Goal: Information Seeking & Learning: Learn about a topic

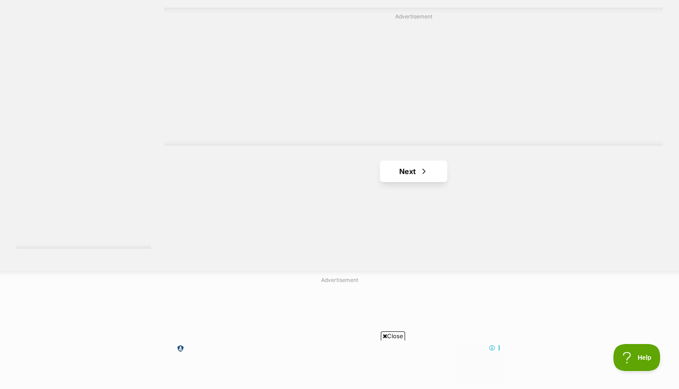
scroll to position [1647, 0]
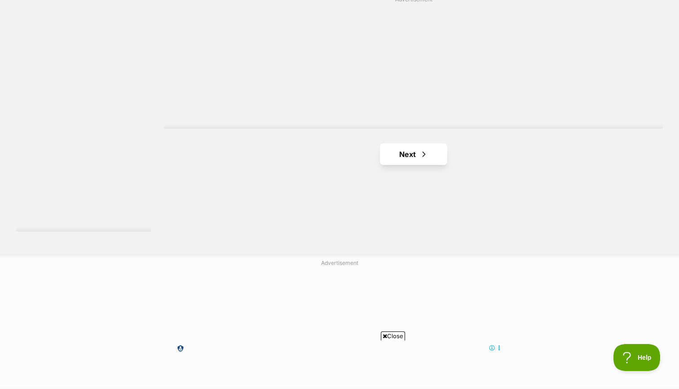
click at [410, 143] on link "Next" at bounding box center [413, 154] width 67 height 22
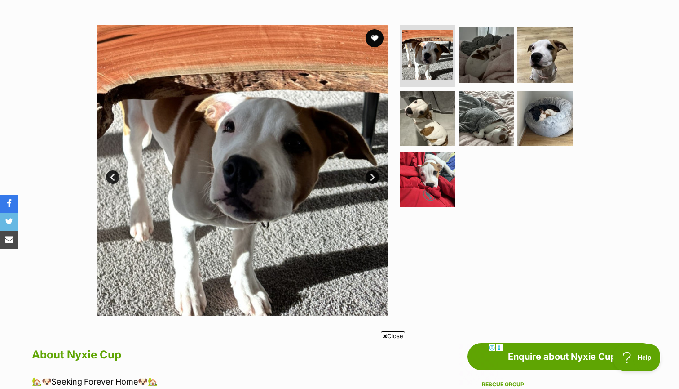
scroll to position [172, 0]
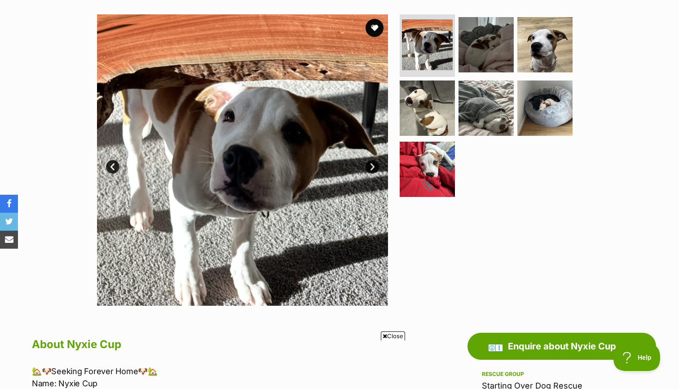
click at [371, 163] on link "Next" at bounding box center [372, 166] width 13 height 13
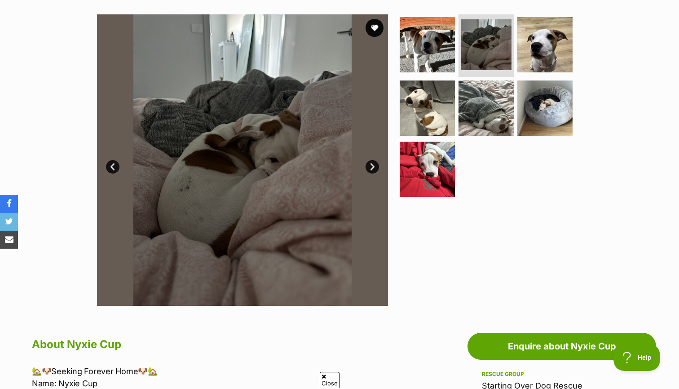
click at [371, 163] on link "Next" at bounding box center [372, 166] width 13 height 13
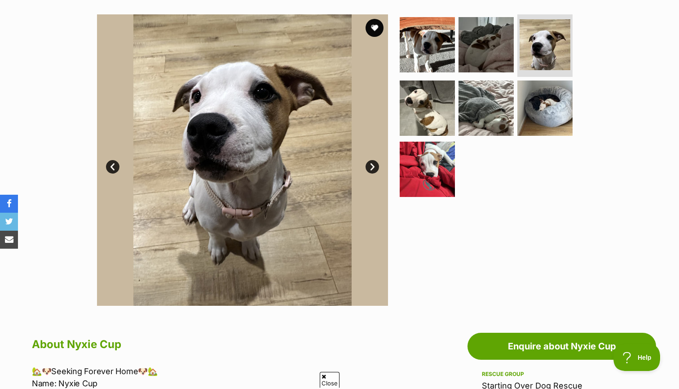
click at [371, 163] on link "Next" at bounding box center [372, 166] width 13 height 13
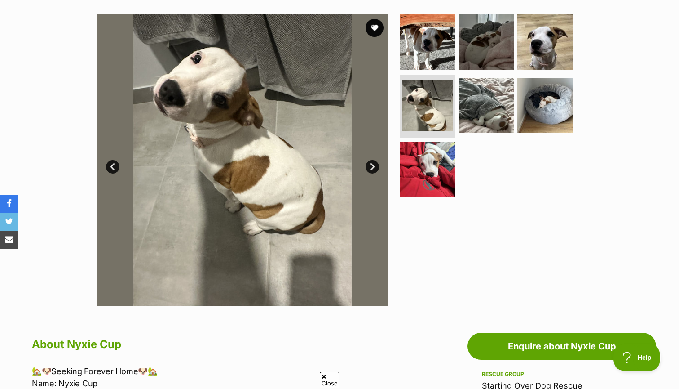
click at [371, 163] on link "Next" at bounding box center [372, 166] width 13 height 13
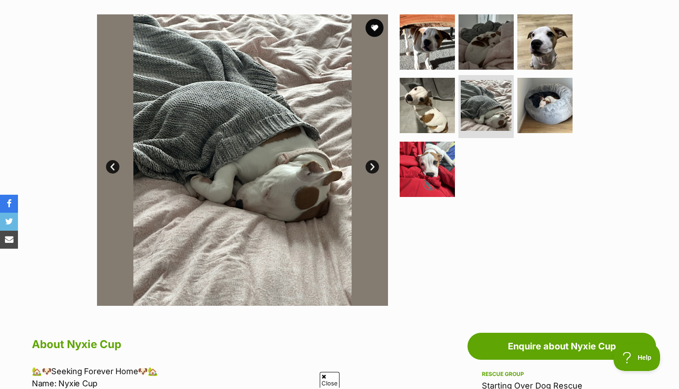
click at [371, 163] on link "Next" at bounding box center [372, 166] width 13 height 13
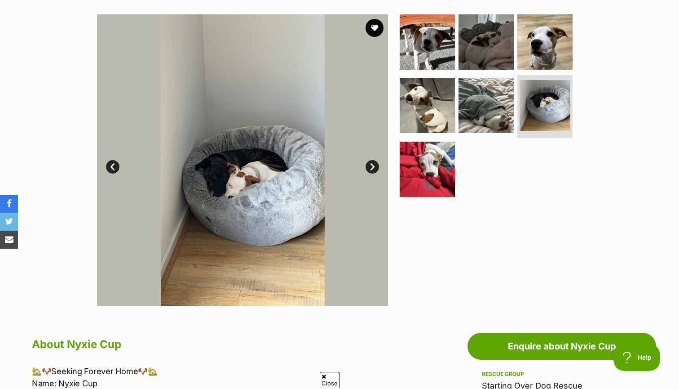
click at [371, 163] on link "Next" at bounding box center [372, 166] width 13 height 13
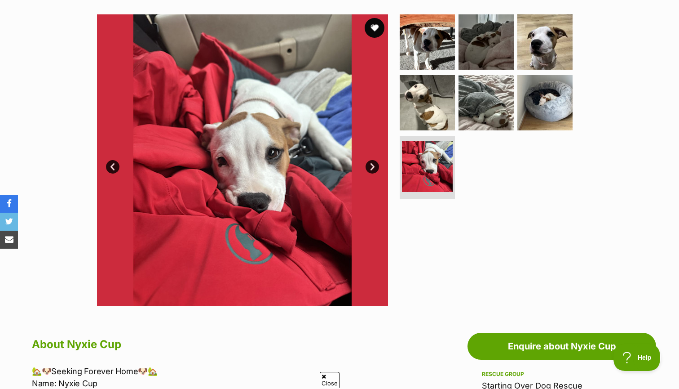
click at [374, 21] on button "favourite" at bounding box center [375, 28] width 20 height 20
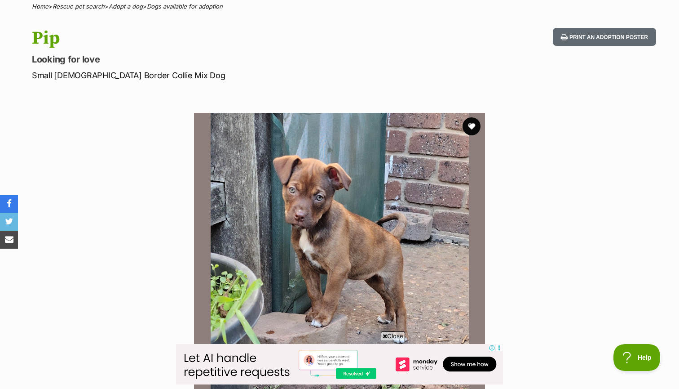
scroll to position [40, 0]
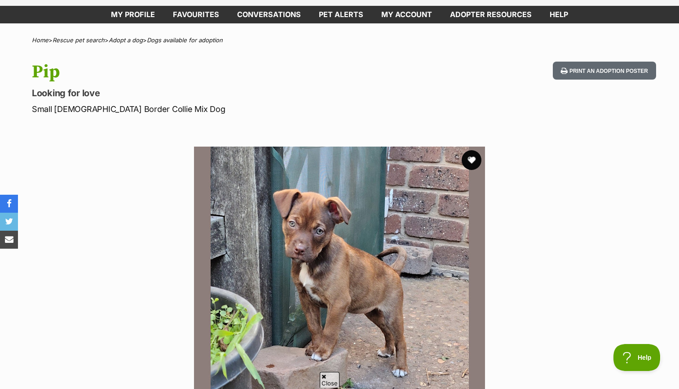
click at [473, 159] on button "favourite" at bounding box center [472, 160] width 20 height 20
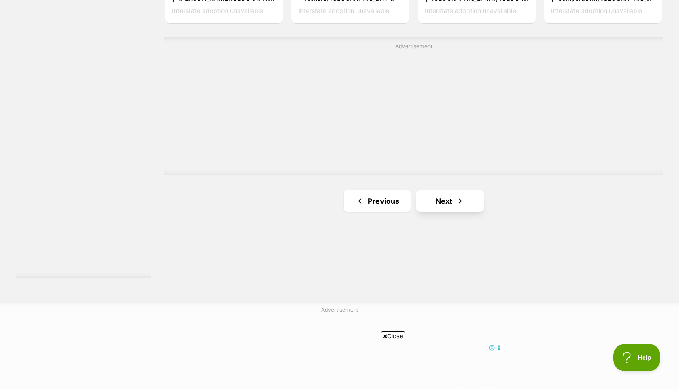
scroll to position [1608, 0]
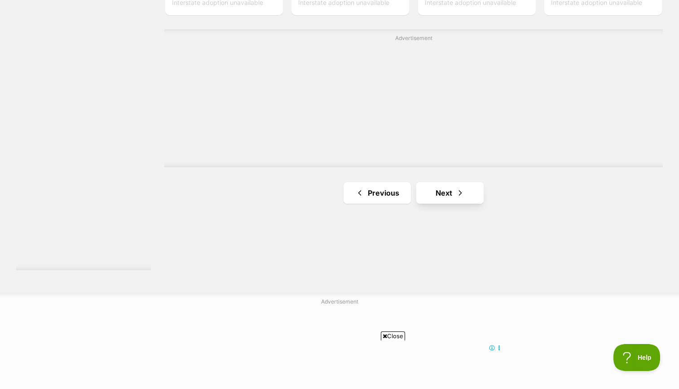
click at [443, 182] on link "Next" at bounding box center [449, 193] width 67 height 22
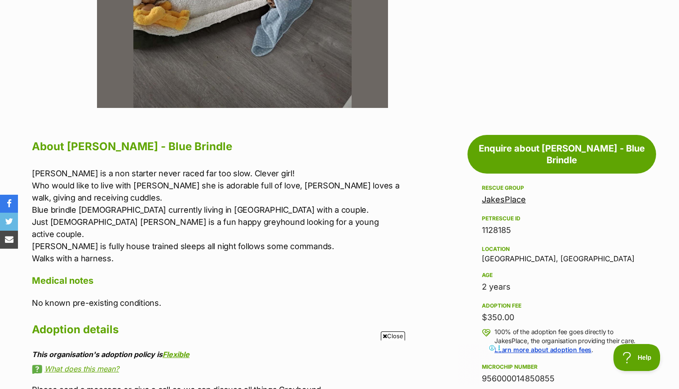
scroll to position [382, 0]
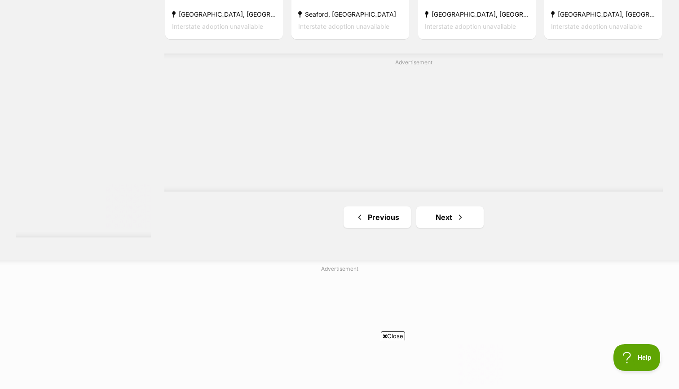
scroll to position [1684, 0]
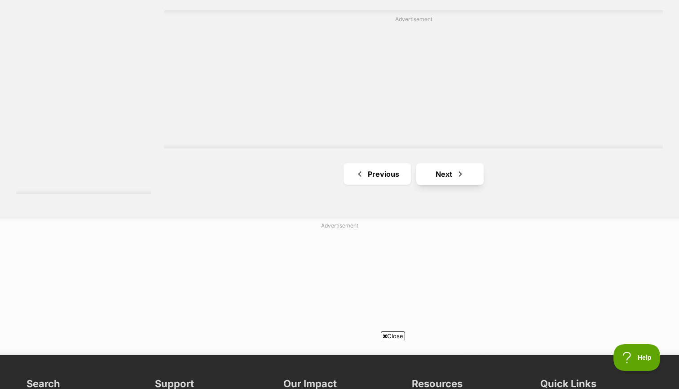
click at [432, 163] on link "Next" at bounding box center [449, 174] width 67 height 22
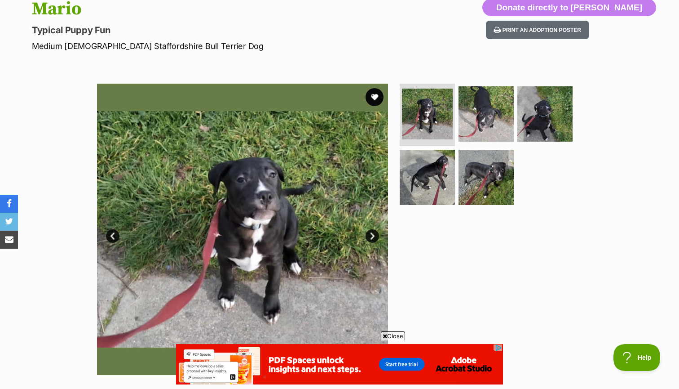
click at [373, 231] on link "Next" at bounding box center [372, 235] width 13 height 13
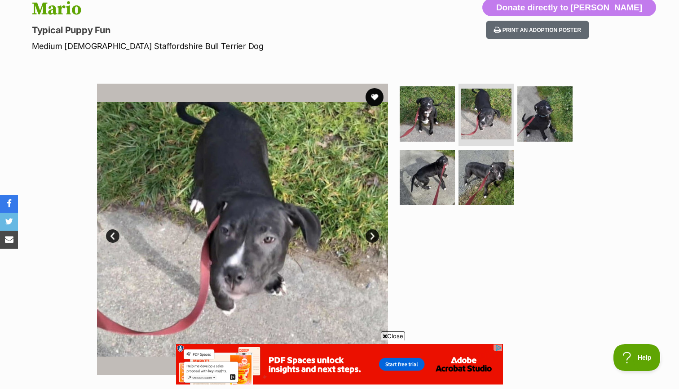
click at [373, 231] on link "Next" at bounding box center [372, 235] width 13 height 13
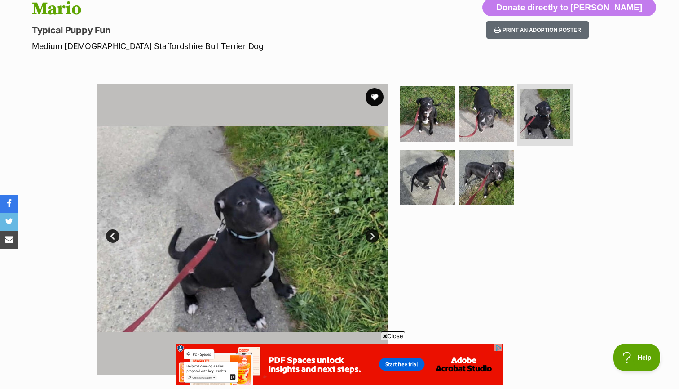
click at [373, 231] on link "Next" at bounding box center [372, 235] width 13 height 13
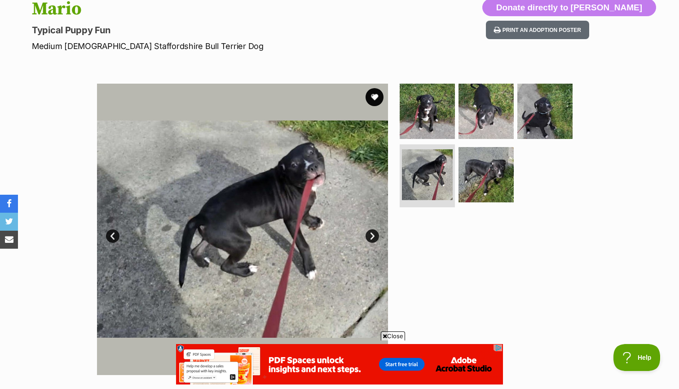
click at [373, 231] on link "Next" at bounding box center [372, 235] width 13 height 13
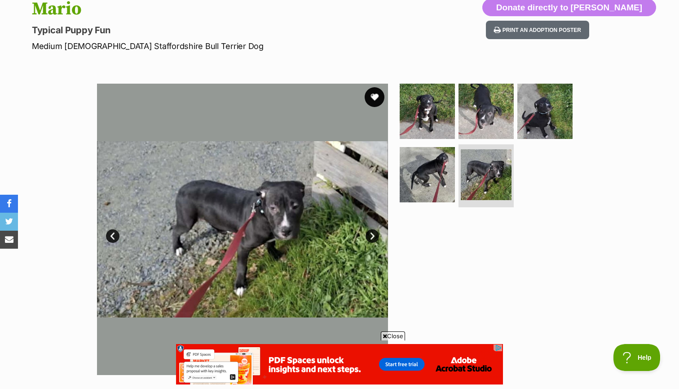
click at [374, 98] on button "favourite" at bounding box center [375, 97] width 20 height 20
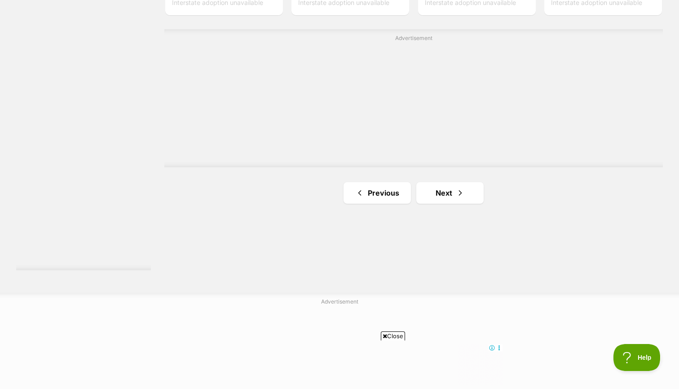
scroll to position [1635, 0]
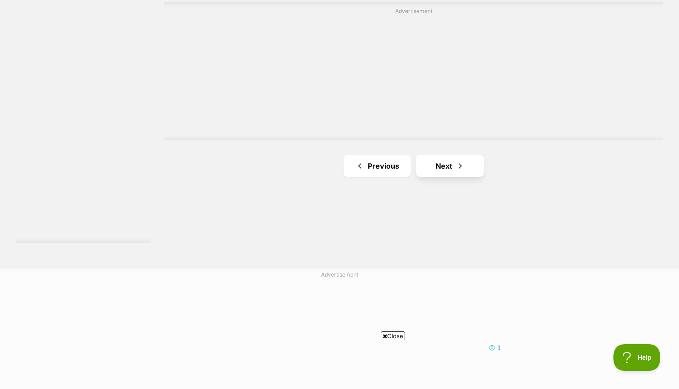
click at [447, 155] on link "Next" at bounding box center [449, 166] width 67 height 22
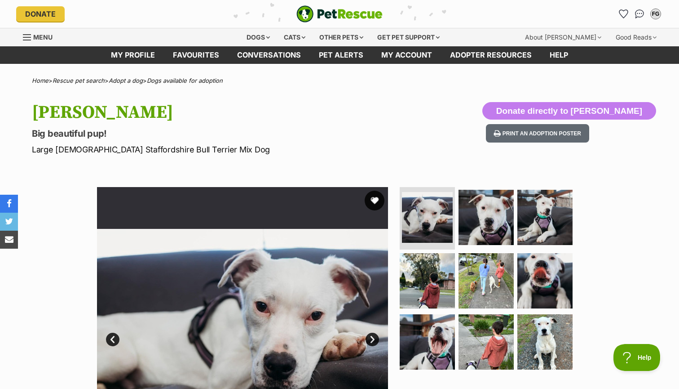
click at [374, 203] on button "favourite" at bounding box center [375, 200] width 20 height 20
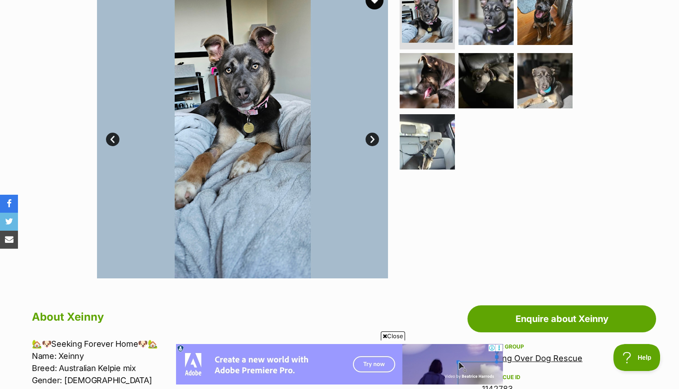
scroll to position [190, 0]
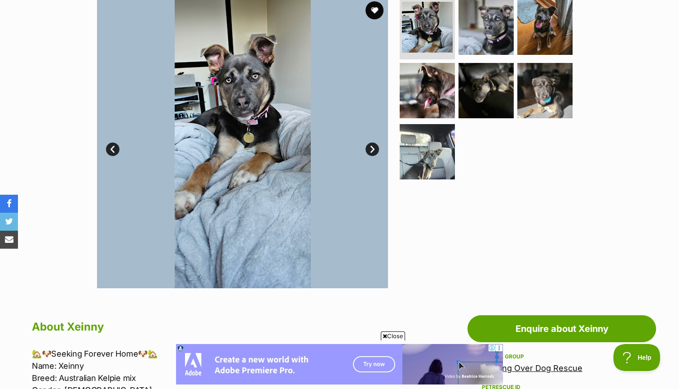
click at [370, 151] on link "Next" at bounding box center [372, 148] width 13 height 13
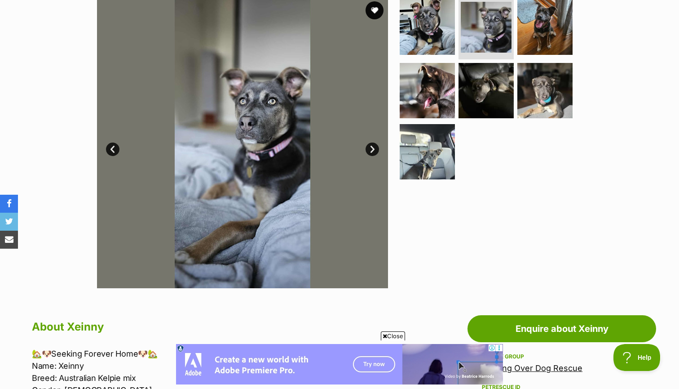
click at [371, 151] on link "Next" at bounding box center [372, 148] width 13 height 13
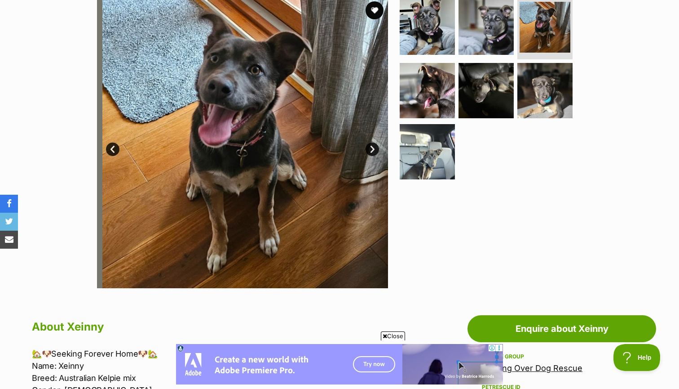
click at [371, 151] on link "Next" at bounding box center [372, 148] width 13 height 13
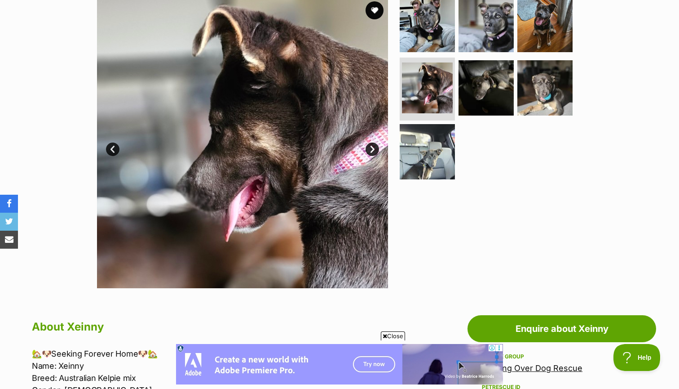
click at [371, 151] on link "Next" at bounding box center [372, 148] width 13 height 13
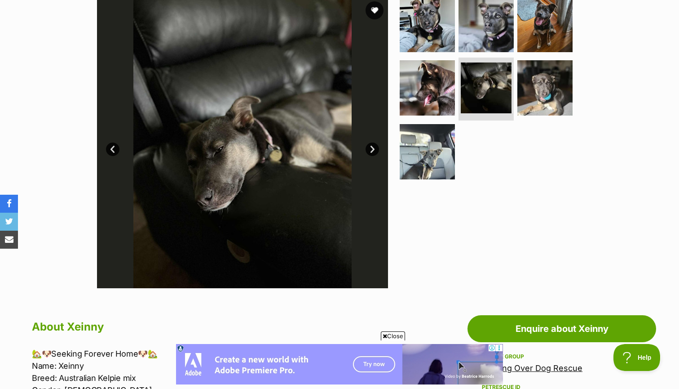
click at [371, 151] on link "Next" at bounding box center [372, 148] width 13 height 13
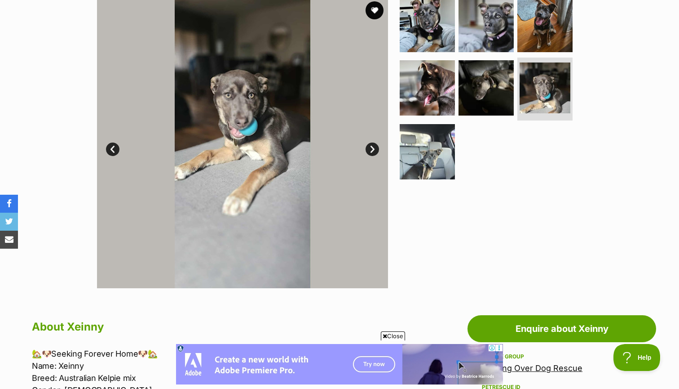
click at [371, 150] on link "Next" at bounding box center [372, 148] width 13 height 13
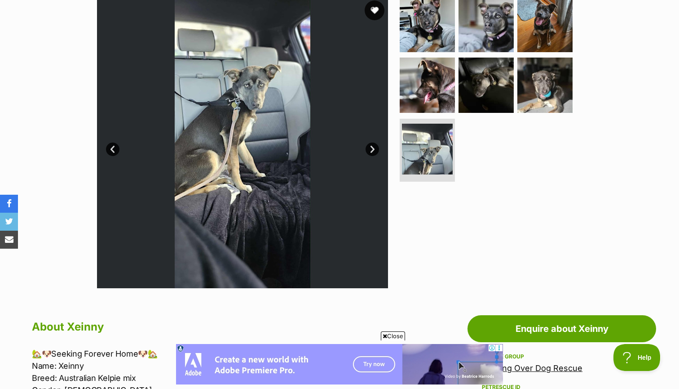
click at [376, 8] on button "favourite" at bounding box center [375, 10] width 20 height 20
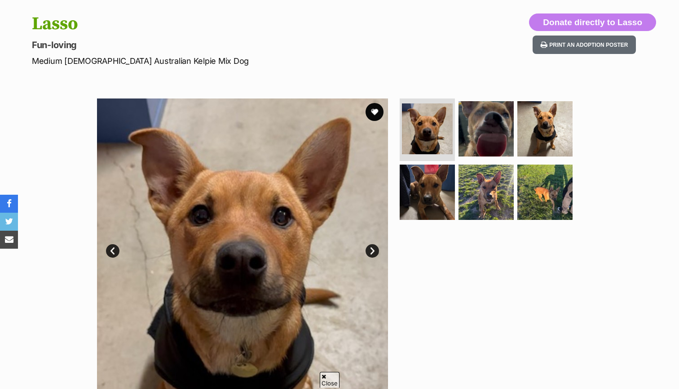
click at [374, 252] on link "Next" at bounding box center [372, 250] width 13 height 13
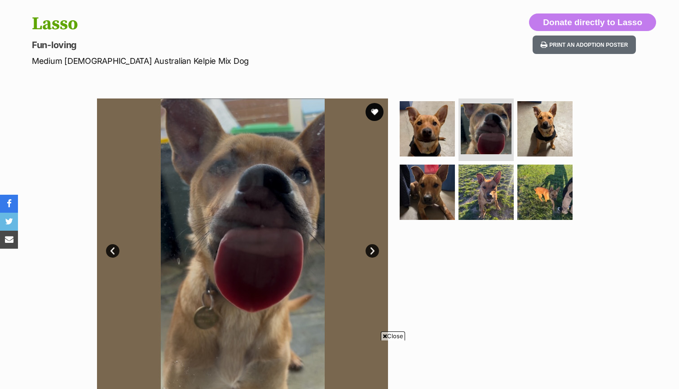
click at [374, 252] on link "Next" at bounding box center [372, 250] width 13 height 13
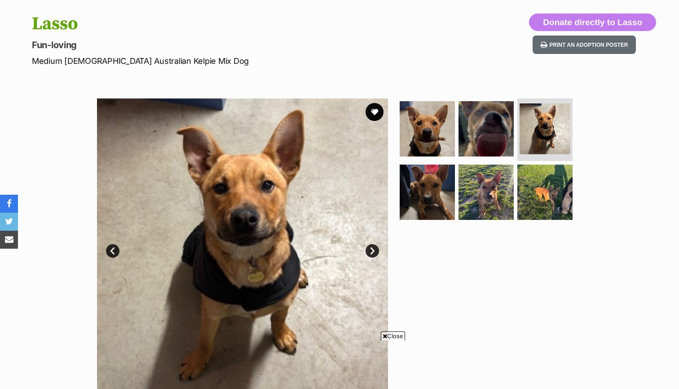
click at [374, 252] on link "Next" at bounding box center [372, 250] width 13 height 13
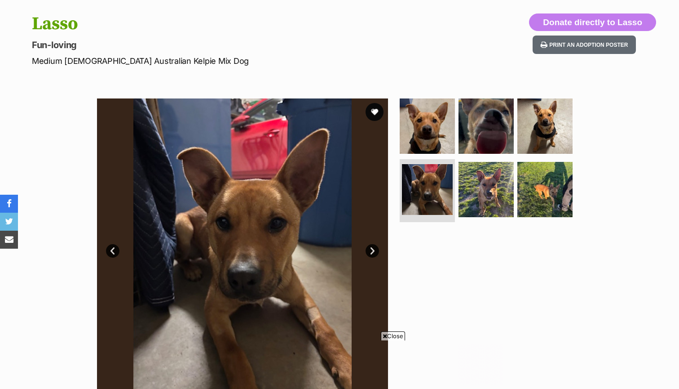
click at [374, 252] on link "Next" at bounding box center [372, 250] width 13 height 13
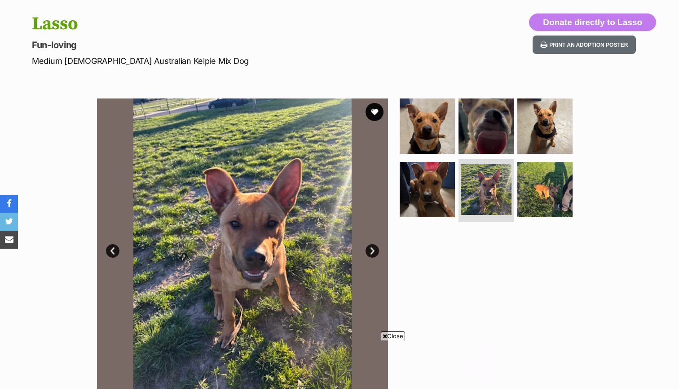
click at [374, 252] on link "Next" at bounding box center [372, 250] width 13 height 13
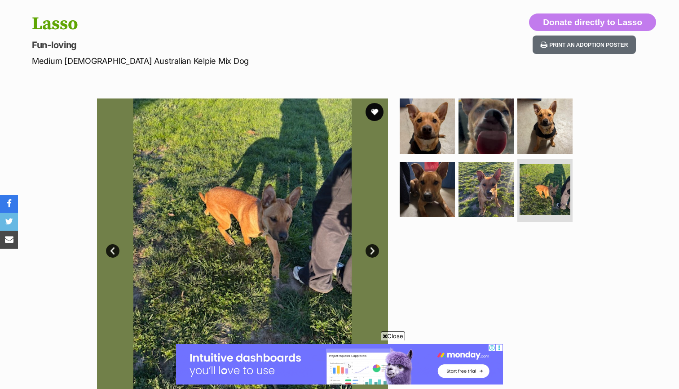
click at [374, 252] on link "Next" at bounding box center [372, 250] width 13 height 13
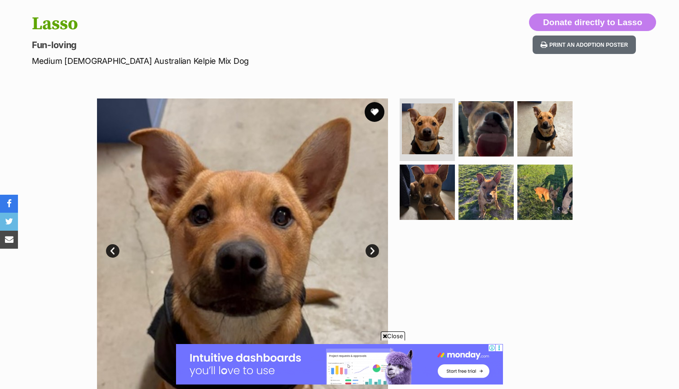
click at [375, 108] on button "favourite" at bounding box center [375, 112] width 20 height 20
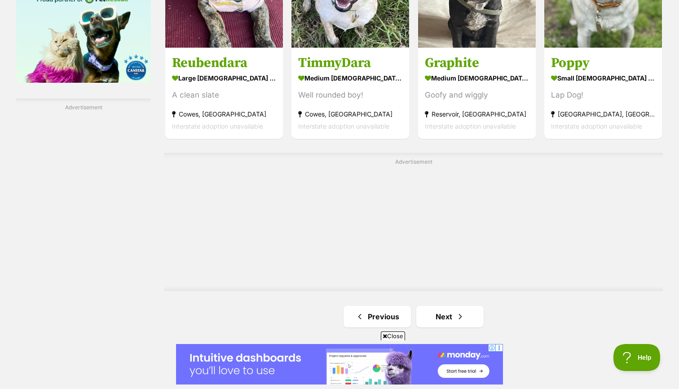
scroll to position [1492, 0]
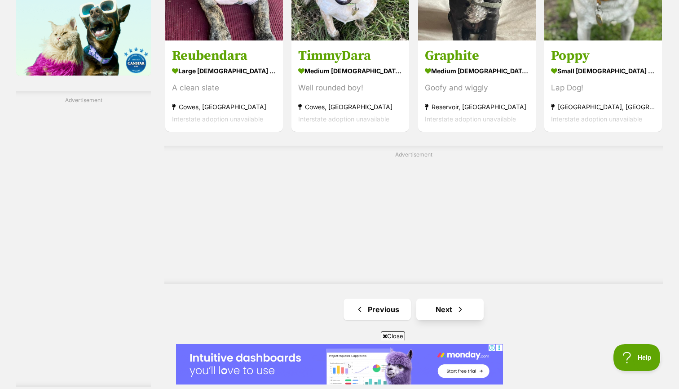
click at [456, 304] on span "Next page" at bounding box center [460, 309] width 9 height 11
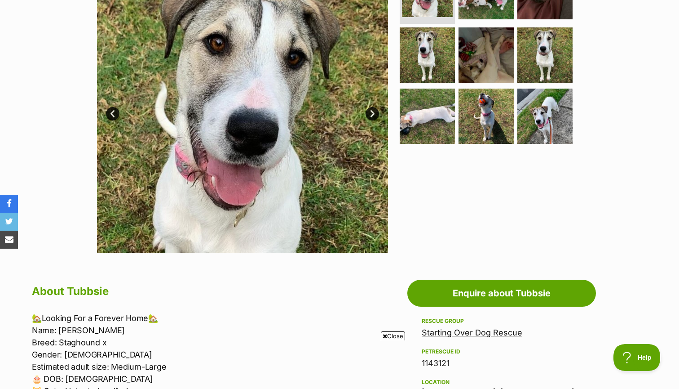
scroll to position [207, 0]
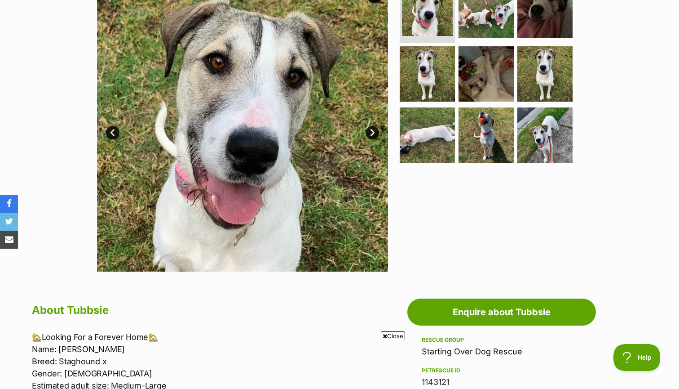
click at [372, 130] on link "Next" at bounding box center [372, 132] width 13 height 13
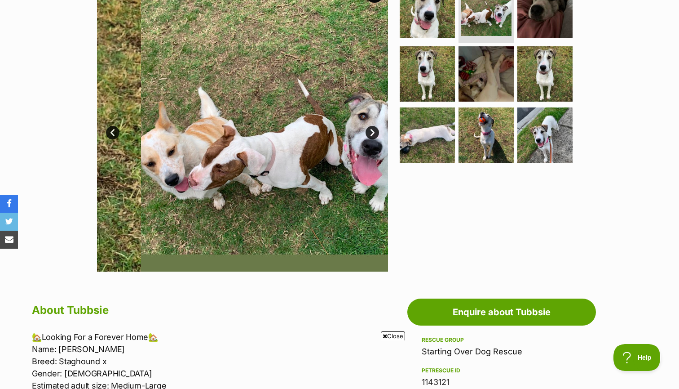
scroll to position [0, 0]
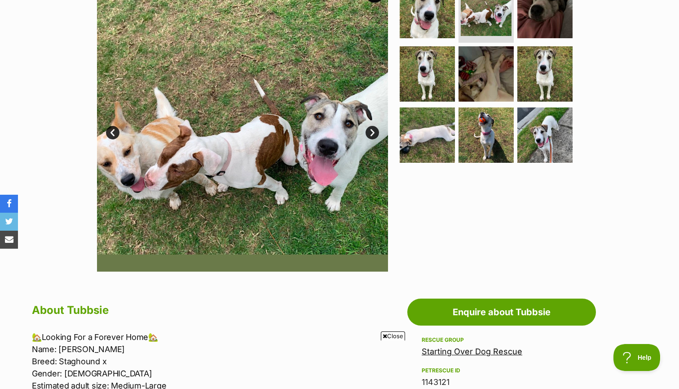
click at [372, 130] on link "Next" at bounding box center [372, 132] width 13 height 13
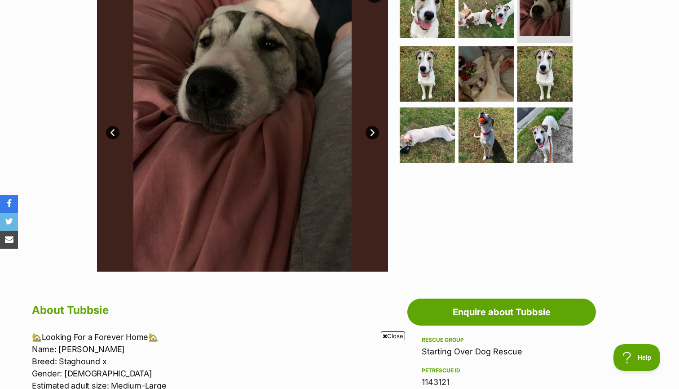
click at [372, 130] on link "Next" at bounding box center [372, 132] width 13 height 13
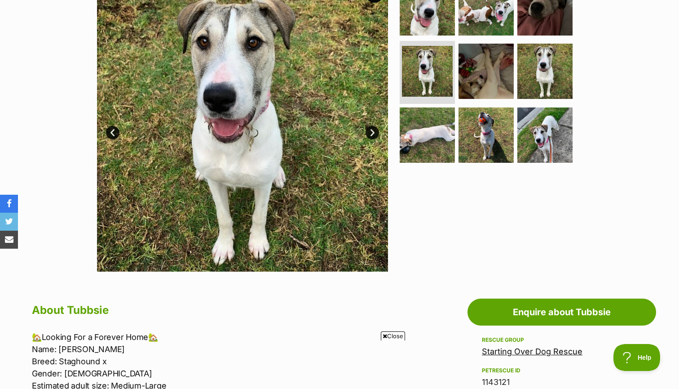
click at [372, 130] on link "Next" at bounding box center [372, 132] width 13 height 13
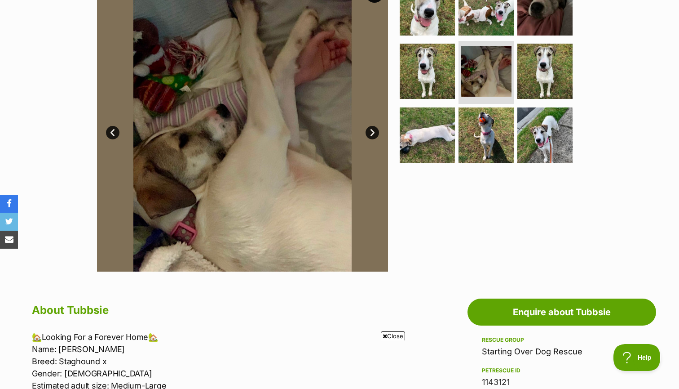
click at [372, 130] on link "Next" at bounding box center [372, 132] width 13 height 13
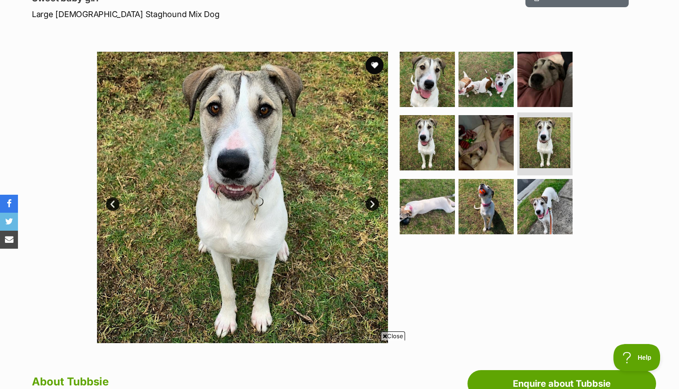
scroll to position [135, 0]
click at [373, 62] on button "favourite" at bounding box center [375, 65] width 20 height 20
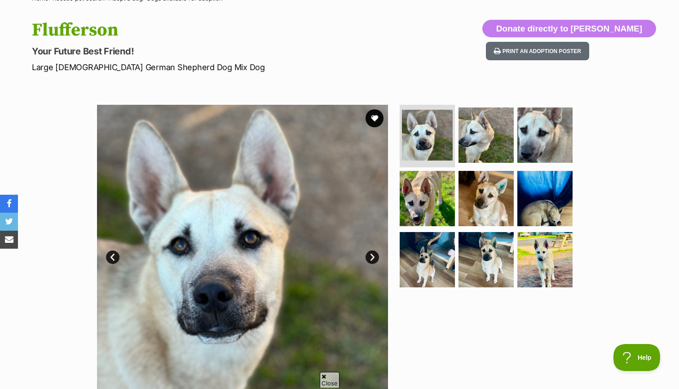
scroll to position [75, 0]
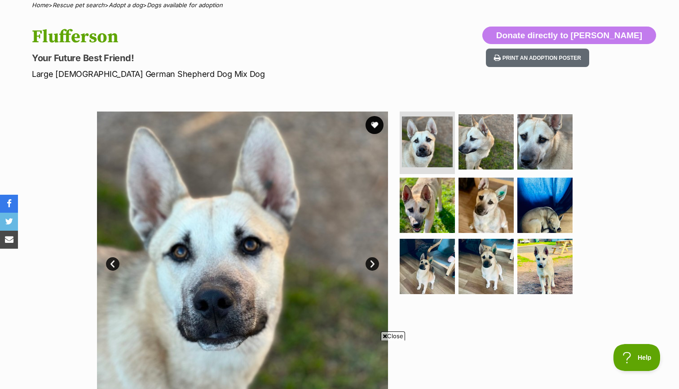
click at [375, 263] on link "Next" at bounding box center [372, 263] width 13 height 13
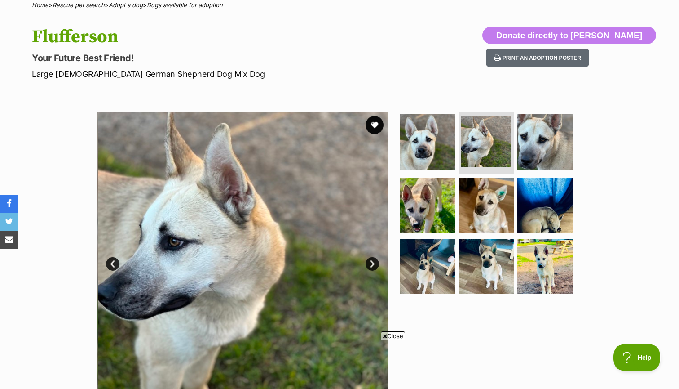
scroll to position [0, 0]
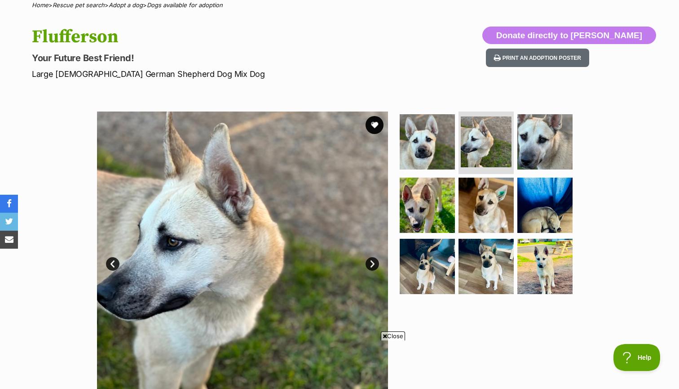
click at [375, 263] on link "Next" at bounding box center [372, 263] width 13 height 13
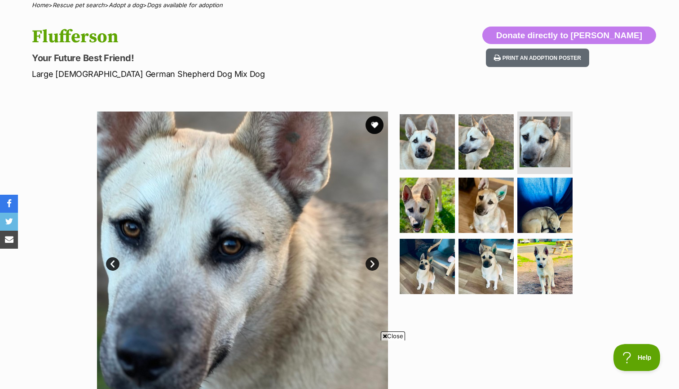
click at [375, 263] on link "Next" at bounding box center [372, 263] width 13 height 13
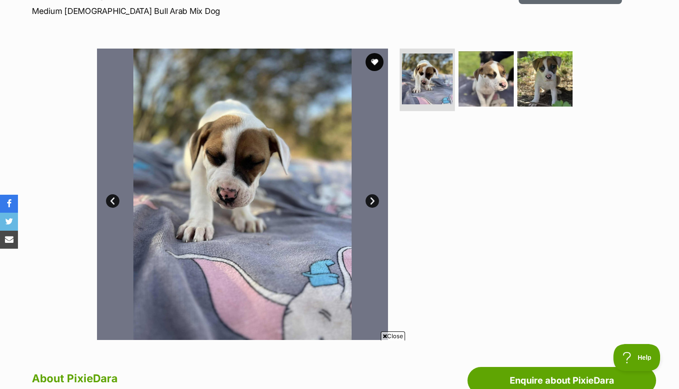
scroll to position [133, 0]
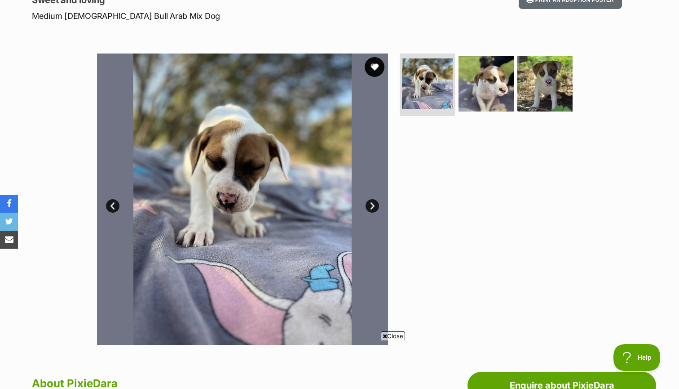
click at [372, 65] on button "favourite" at bounding box center [375, 67] width 20 height 20
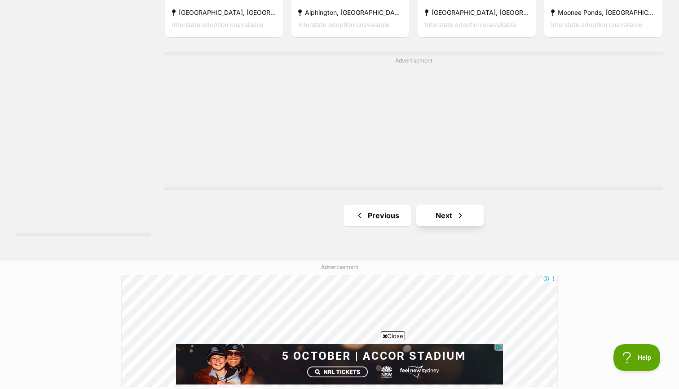
scroll to position [1652, 0]
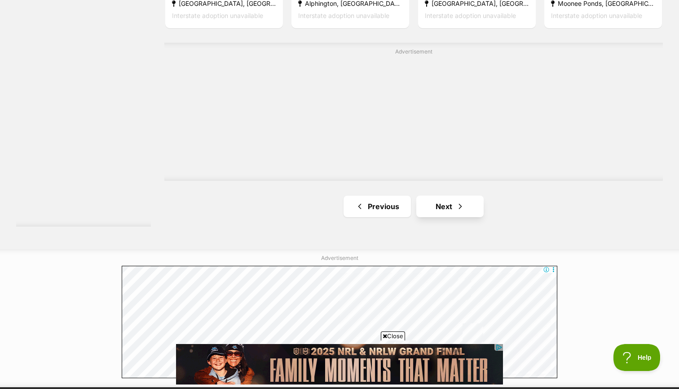
click at [445, 195] on link "Next" at bounding box center [449, 206] width 67 height 22
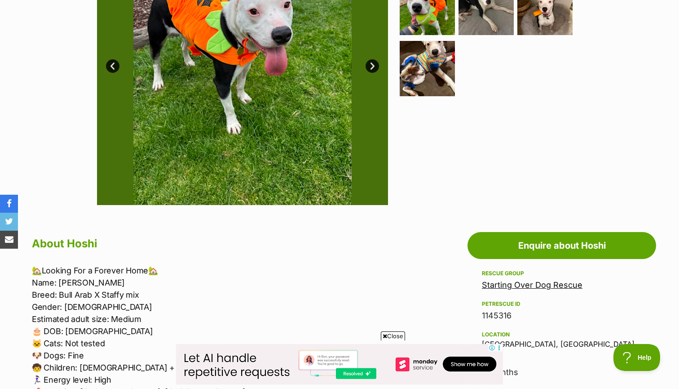
scroll to position [87, 0]
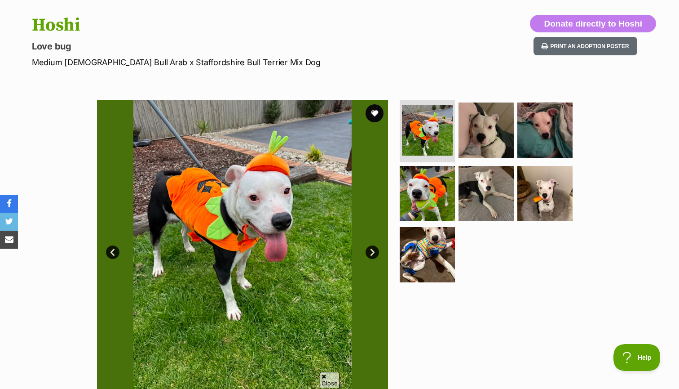
click at [374, 250] on link "Next" at bounding box center [372, 251] width 13 height 13
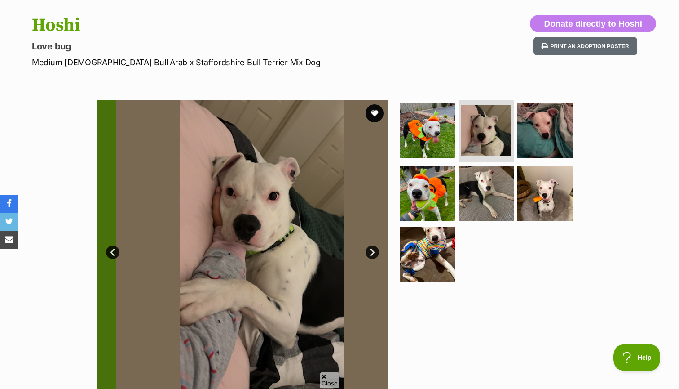
click at [374, 250] on link "Next" at bounding box center [372, 251] width 13 height 13
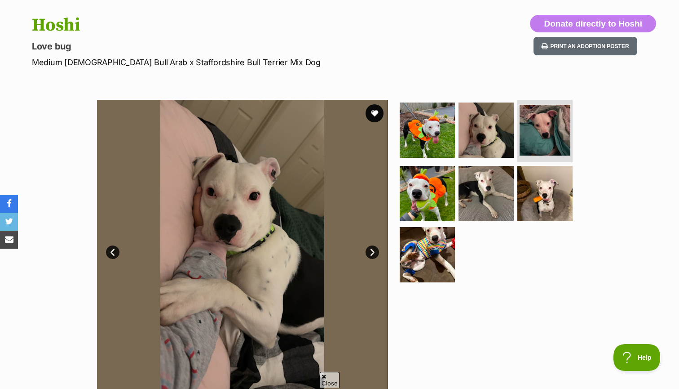
scroll to position [0, 0]
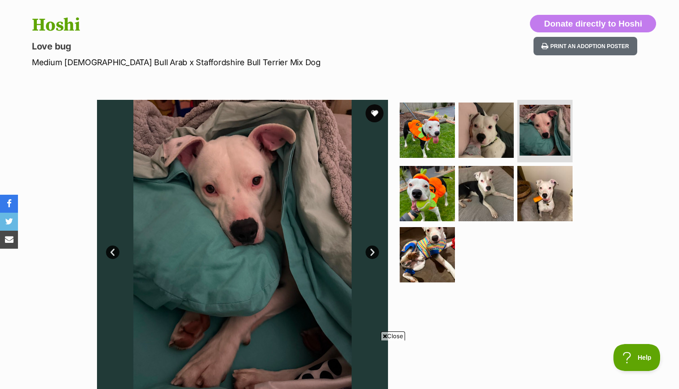
click at [374, 250] on link "Next" at bounding box center [372, 251] width 13 height 13
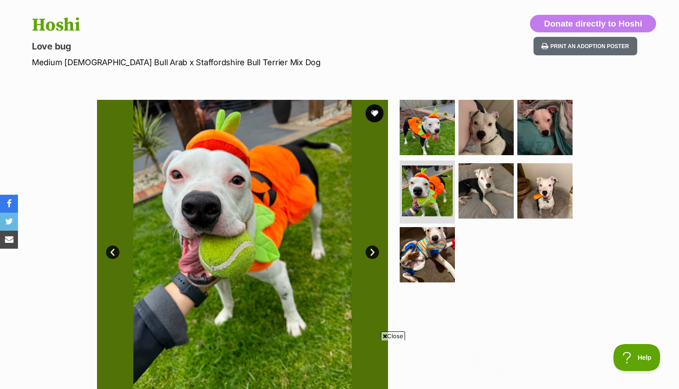
click at [374, 250] on link "Next" at bounding box center [372, 251] width 13 height 13
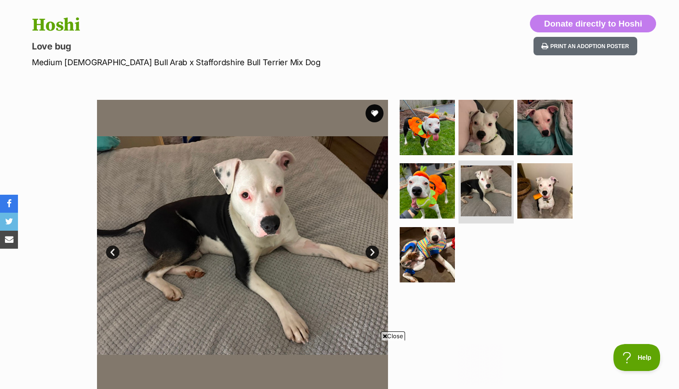
click at [374, 250] on link "Next" at bounding box center [372, 251] width 13 height 13
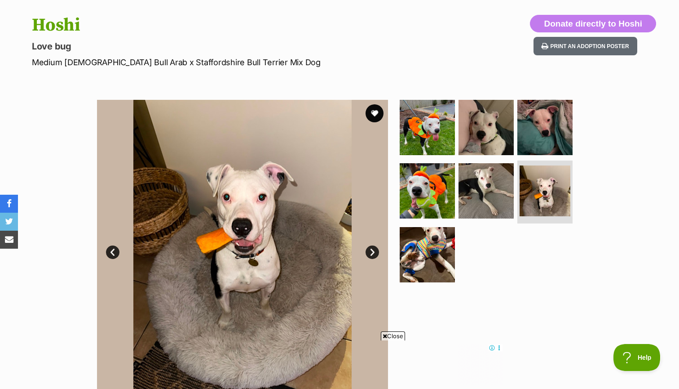
click at [374, 250] on link "Next" at bounding box center [372, 251] width 13 height 13
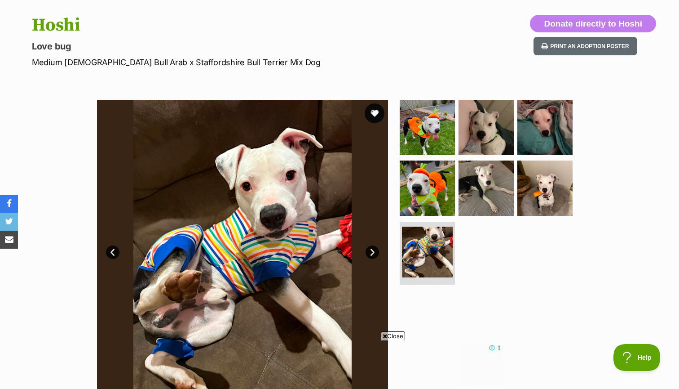
click at [372, 109] on button "favourite" at bounding box center [375, 113] width 20 height 20
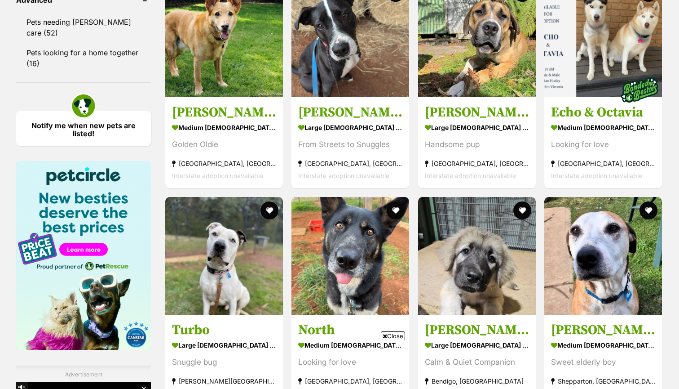
scroll to position [1223, 0]
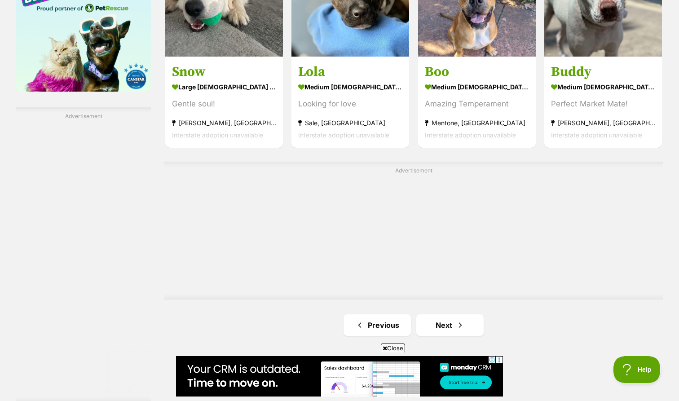
scroll to position [1477, 0]
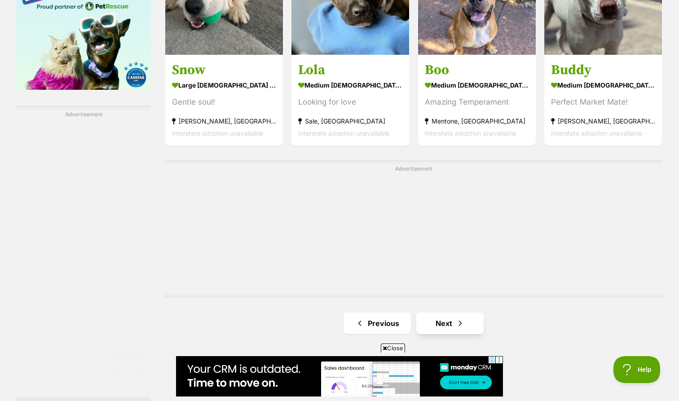
click at [433, 313] on link "Next" at bounding box center [449, 324] width 67 height 22
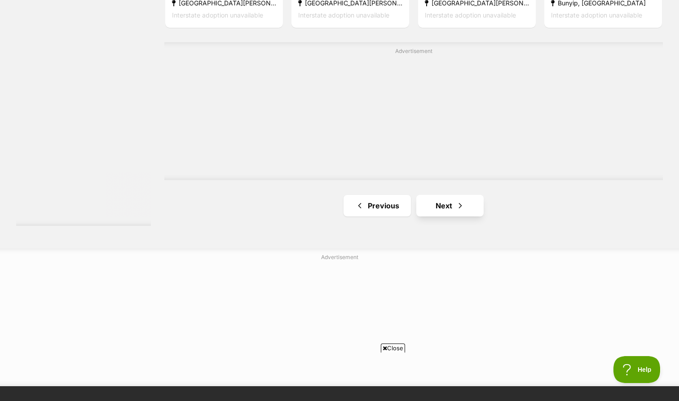
scroll to position [1707, 0]
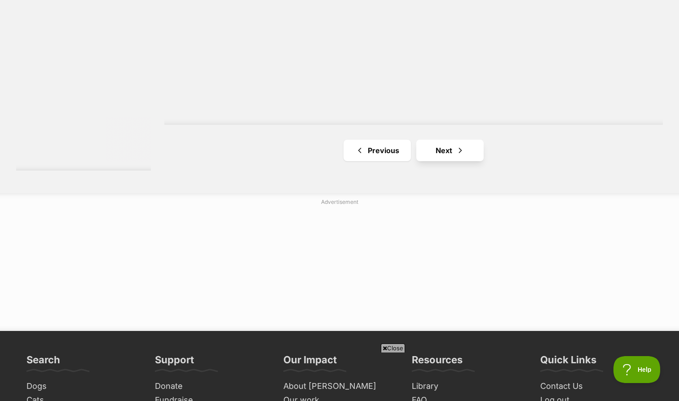
click at [440, 140] on link "Next" at bounding box center [449, 151] width 67 height 22
